Goal: Transaction & Acquisition: Purchase product/service

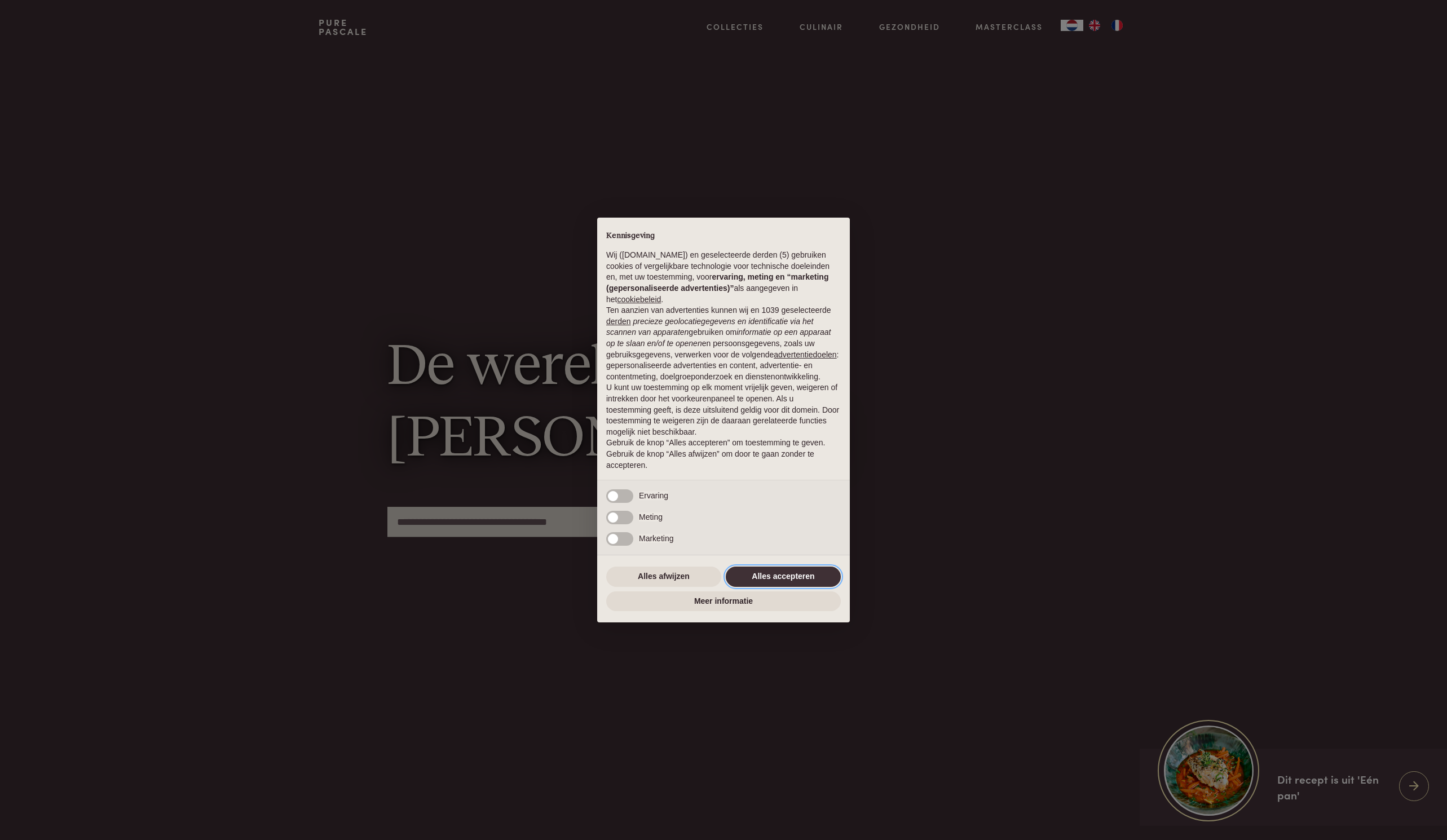
click at [775, 583] on button "Alles accepteren" at bounding box center [783, 577] width 115 height 20
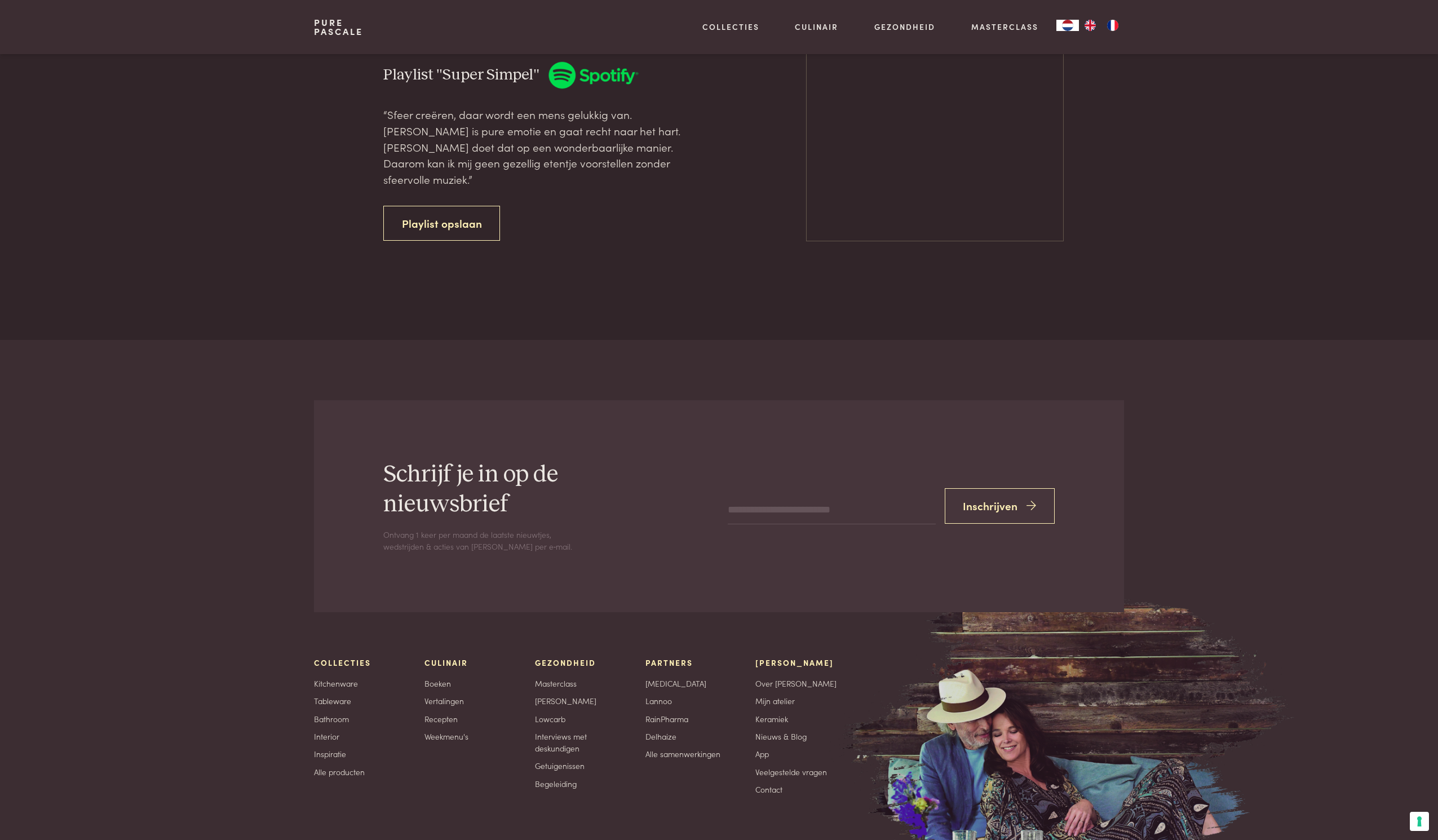
scroll to position [3933, 0]
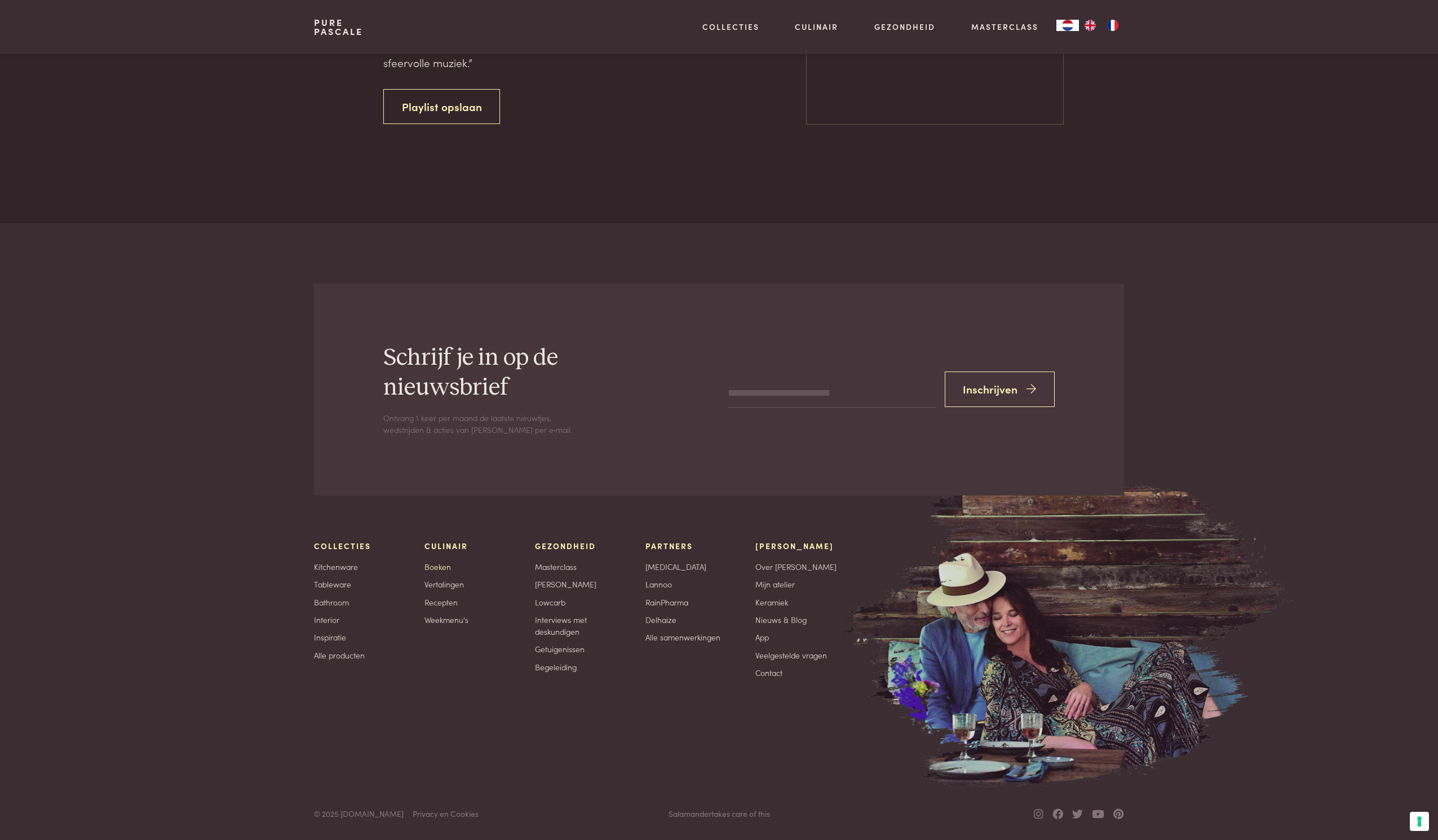
click at [438, 568] on link "Boeken" at bounding box center [438, 567] width 27 height 12
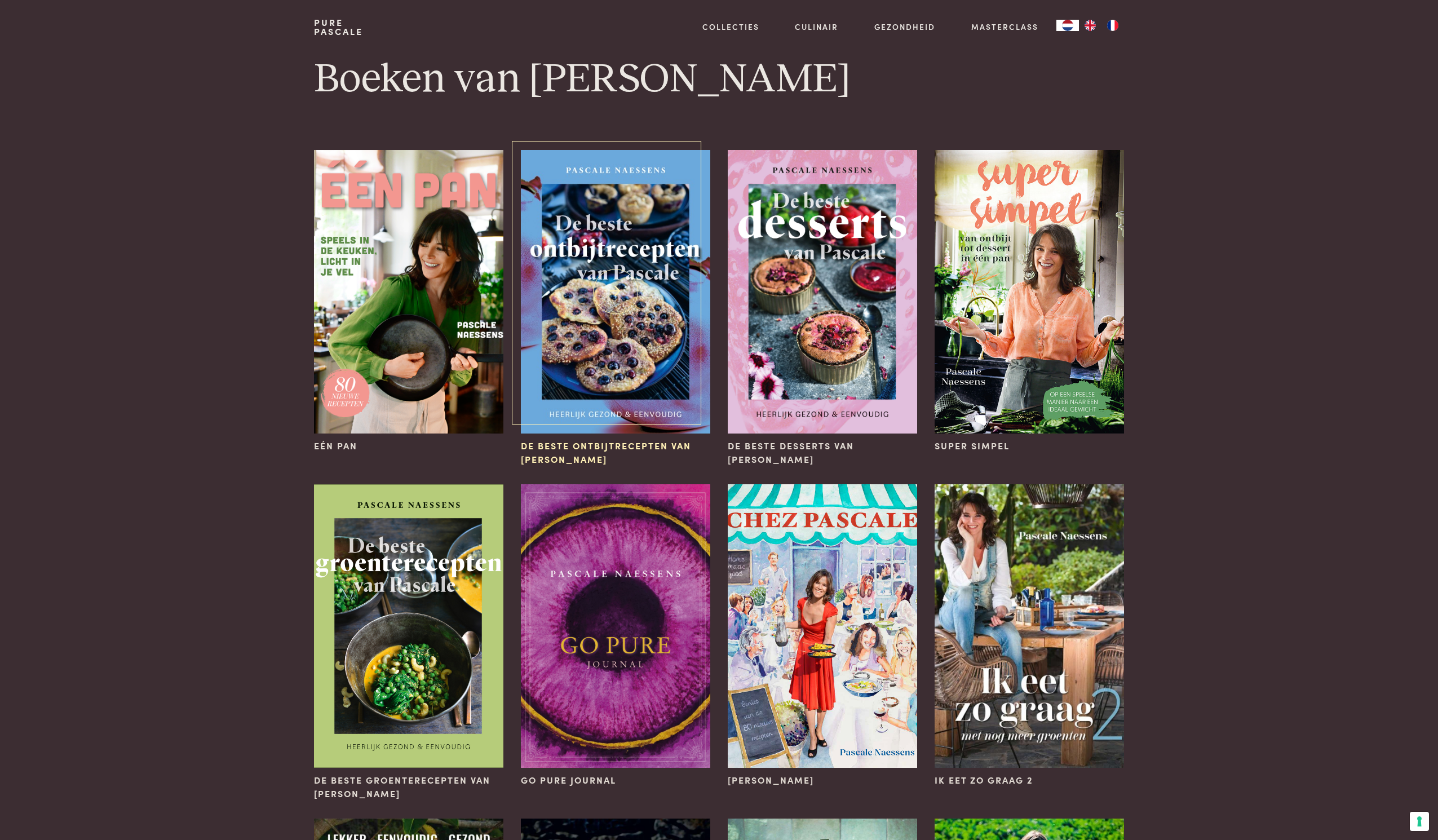
click at [629, 323] on img at bounding box center [616, 292] width 189 height 284
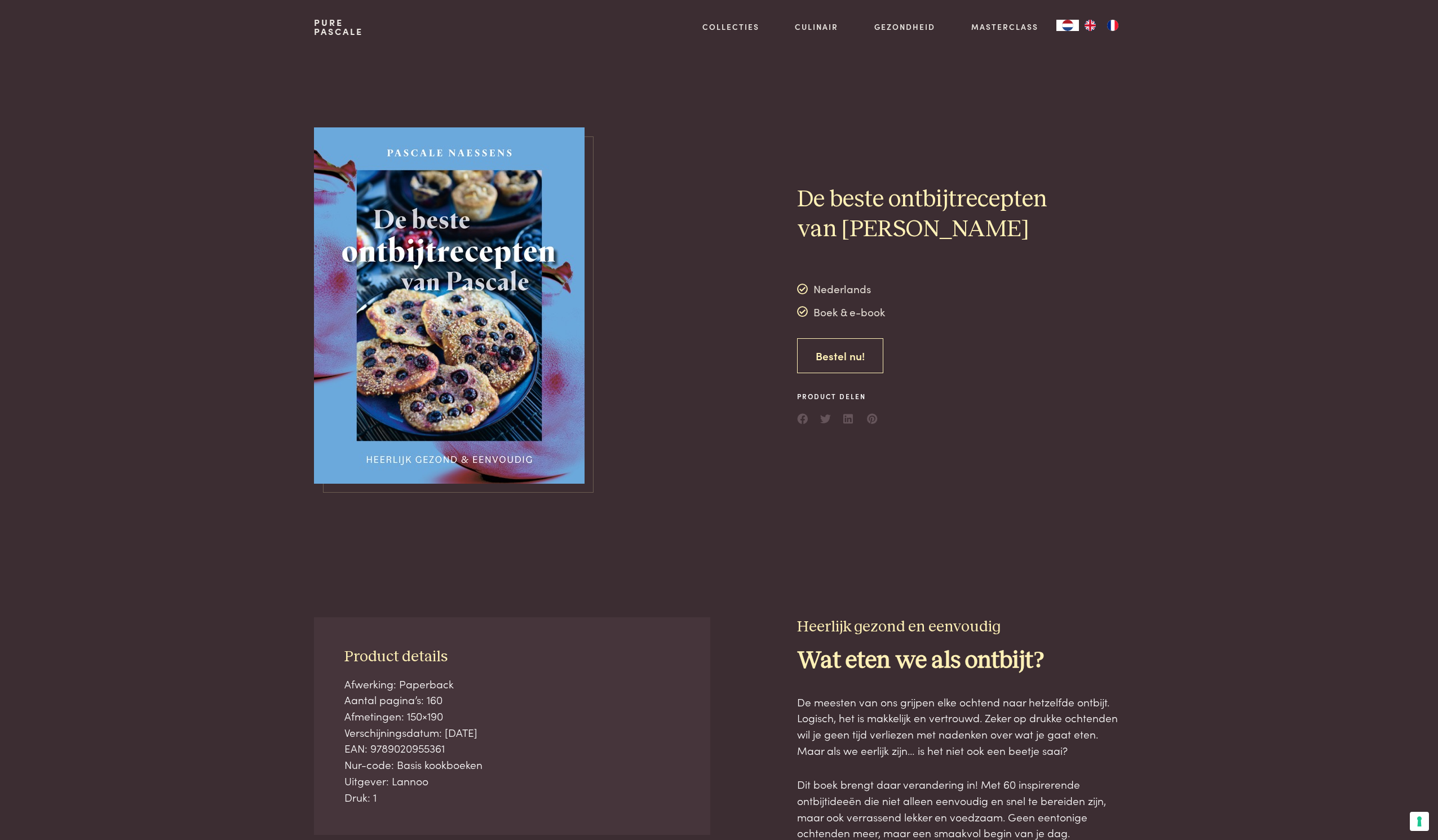
click at [845, 355] on link "Bestel nu!" at bounding box center [840, 356] width 86 height 35
